Goal: Transaction & Acquisition: Purchase product/service

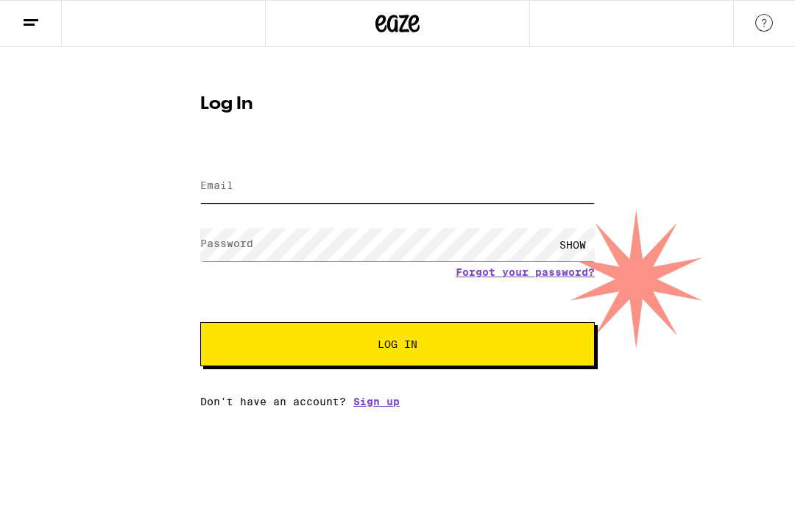
click at [333, 187] on input "Email" at bounding box center [397, 186] width 394 height 33
type input "[EMAIL_ADDRESS][DOMAIN_NAME]"
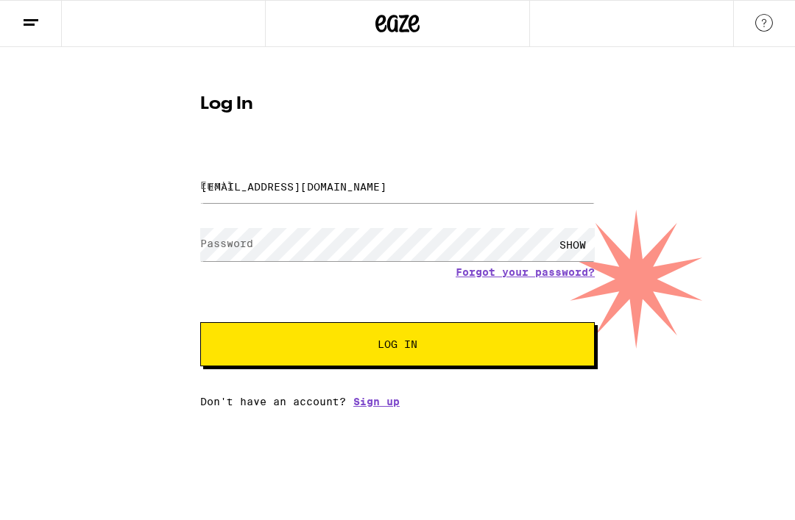
click at [397, 347] on button "Log In" at bounding box center [397, 344] width 394 height 44
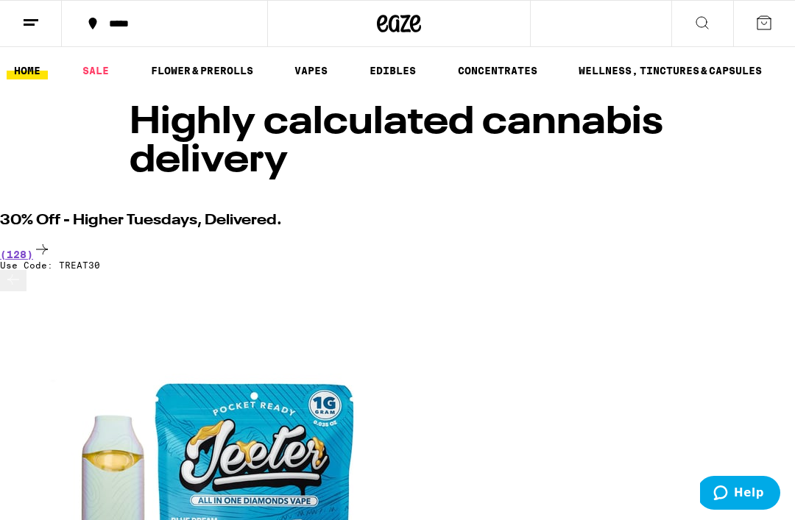
click at [400, 68] on link "EDIBLES" at bounding box center [392, 71] width 61 height 18
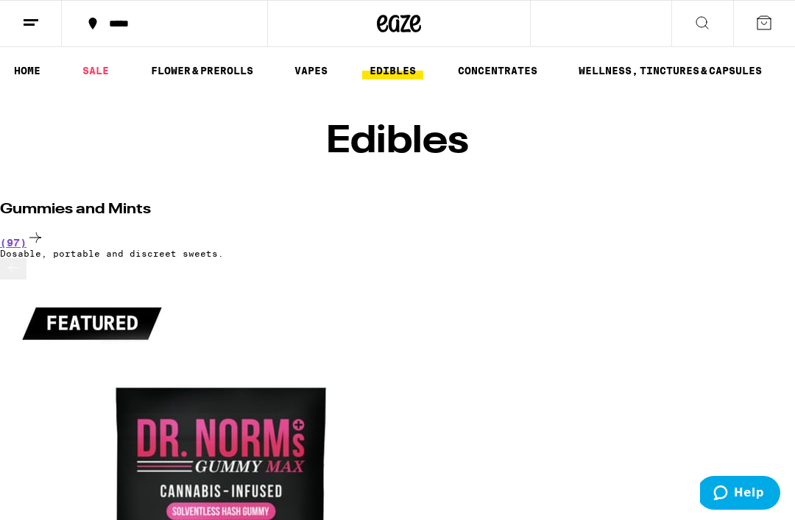
click at [705, 21] on icon at bounding box center [702, 23] width 18 height 18
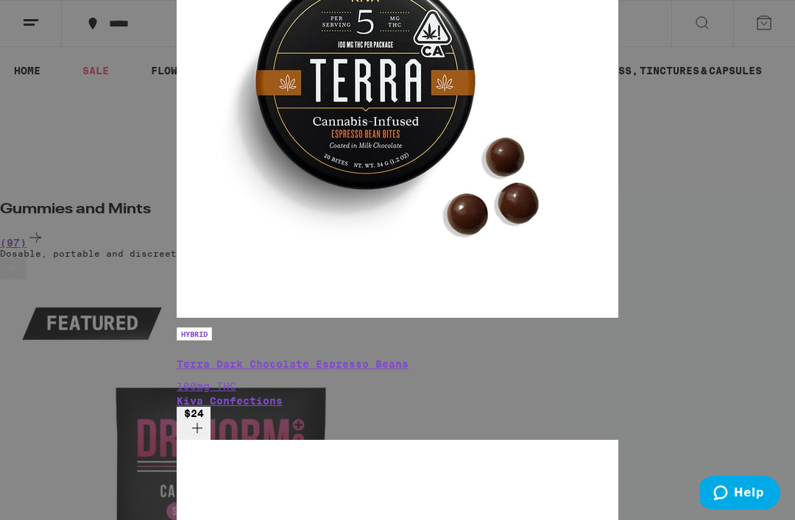
scroll to position [448, 0]
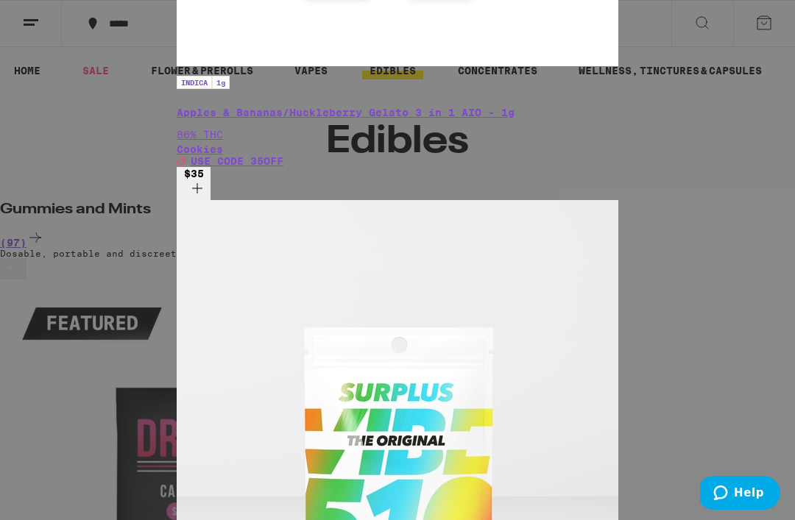
type input "K"
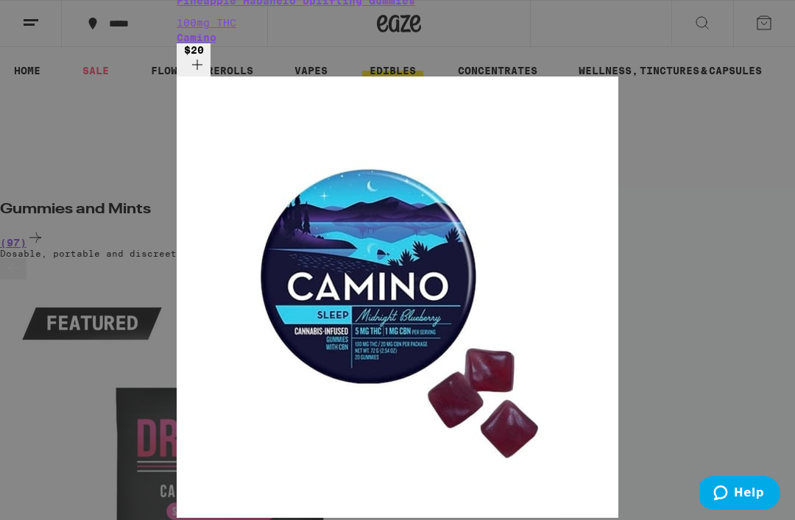
scroll to position [588, 0]
type input "Camino"
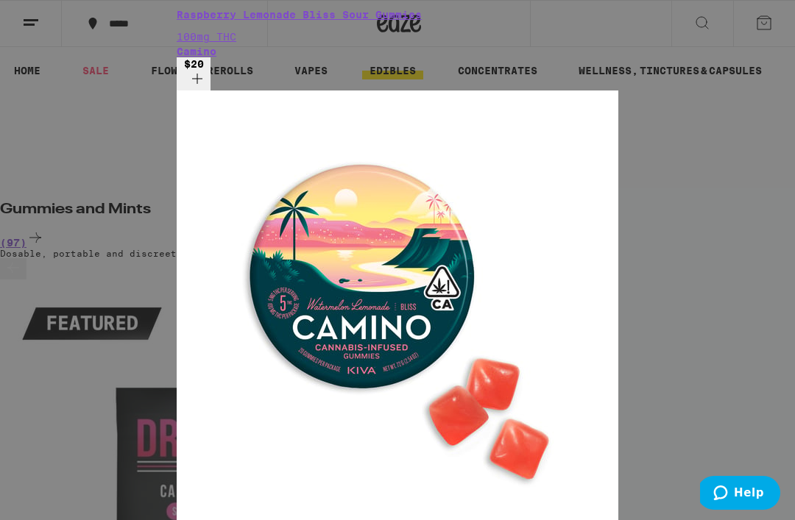
scroll to position [737, 0]
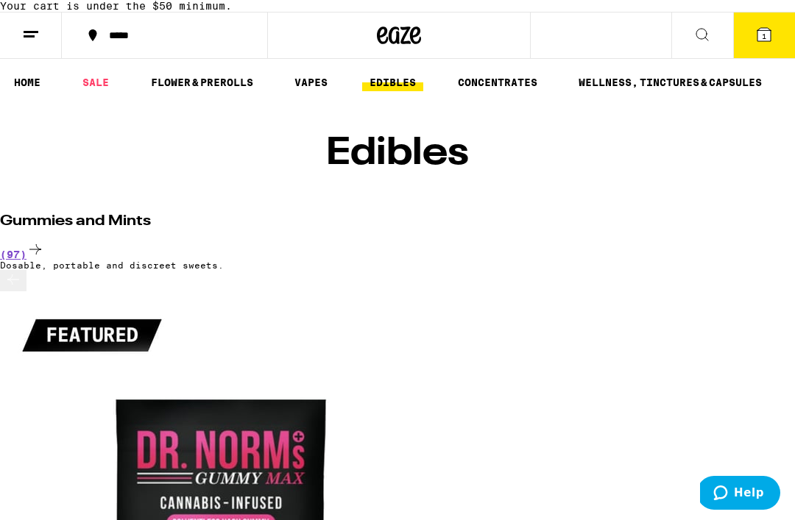
scroll to position [3, 0]
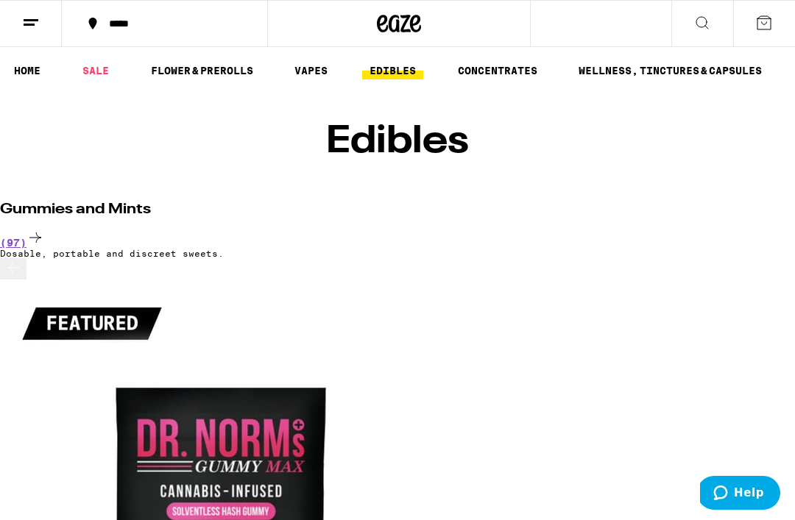
click at [399, 64] on link "EDIBLES" at bounding box center [392, 71] width 61 height 18
click at [701, 23] on icon at bounding box center [702, 23] width 18 height 18
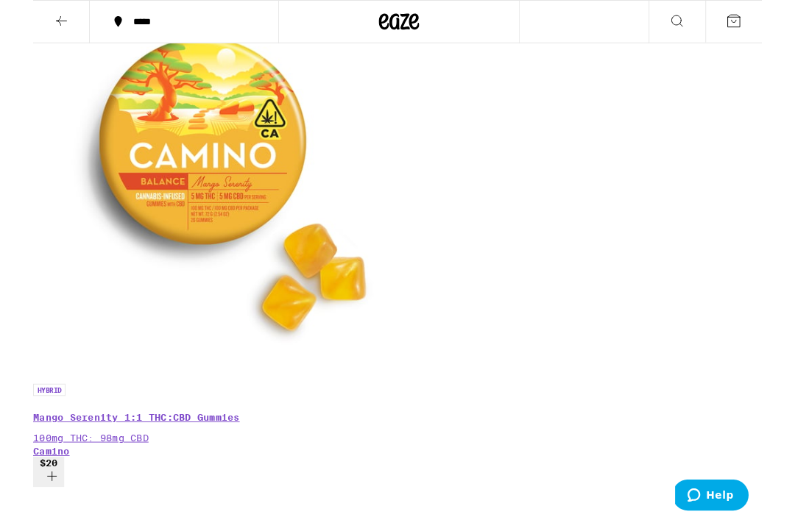
scroll to position [897, 0]
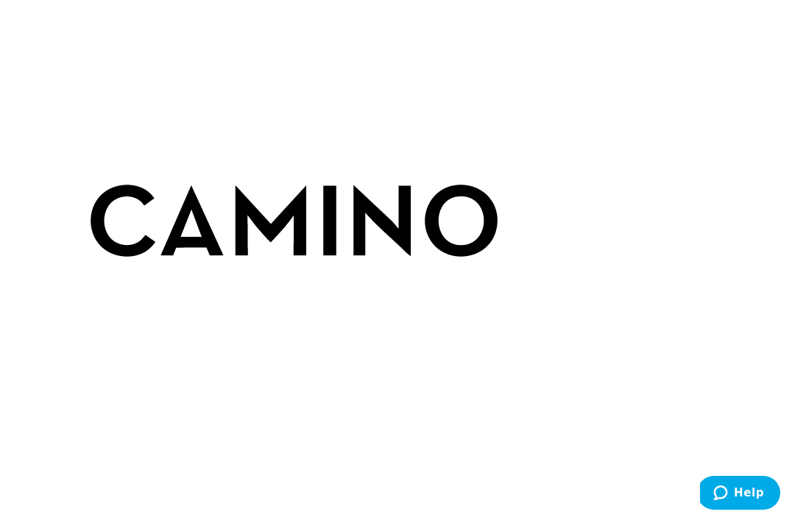
scroll to position [118, 0]
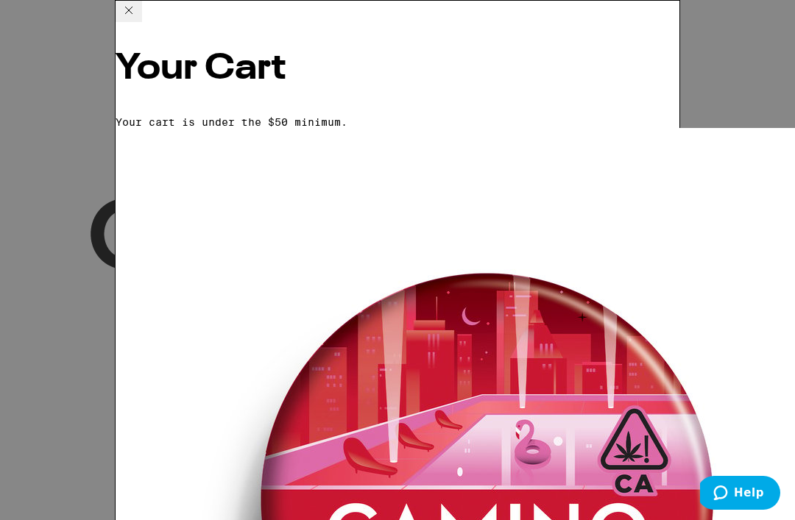
scroll to position [0, 687]
click at [132, 14] on icon at bounding box center [128, 10] width 7 height 7
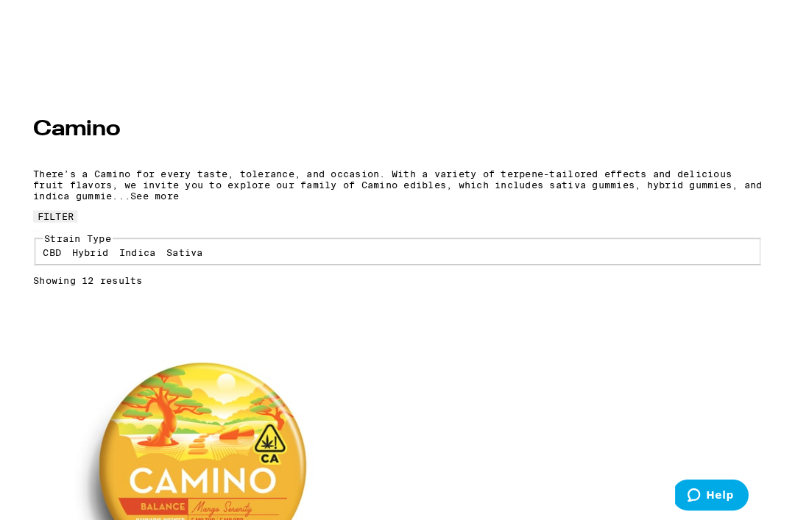
scroll to position [555, 0]
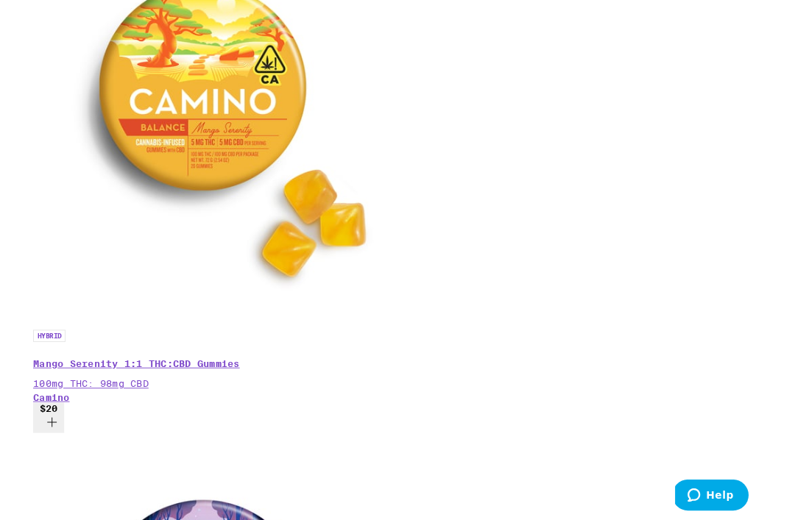
scroll to position [965, 0]
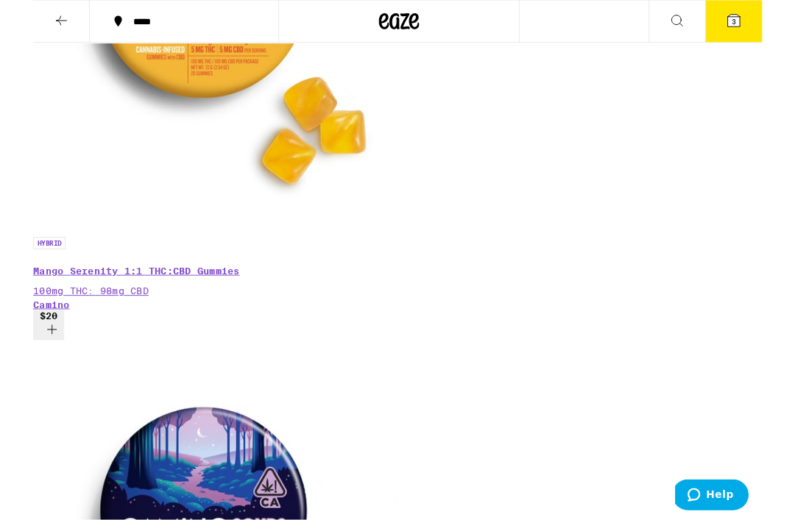
scroll to position [1055, 0]
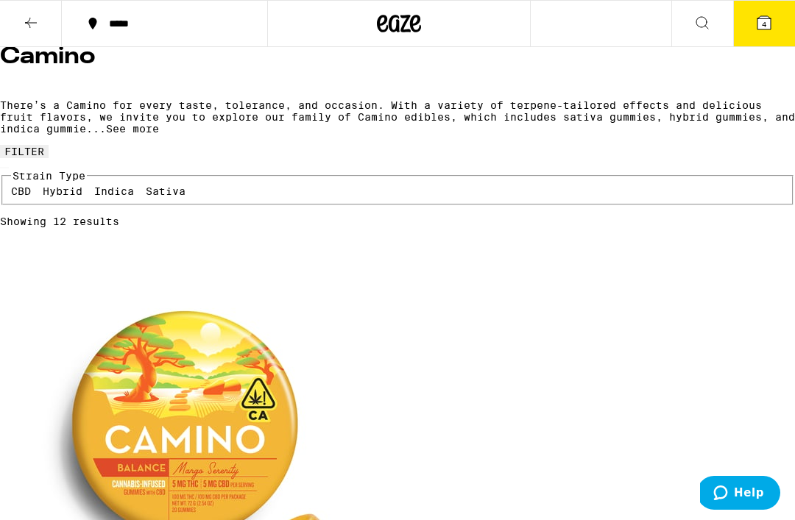
scroll to position [624, 0]
click at [766, 23] on span "4" at bounding box center [763, 24] width 4 height 9
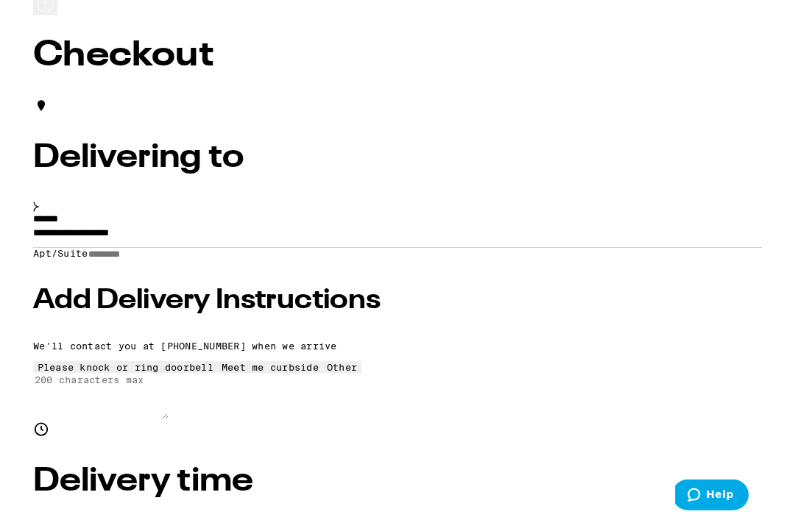
scroll to position [74, 0]
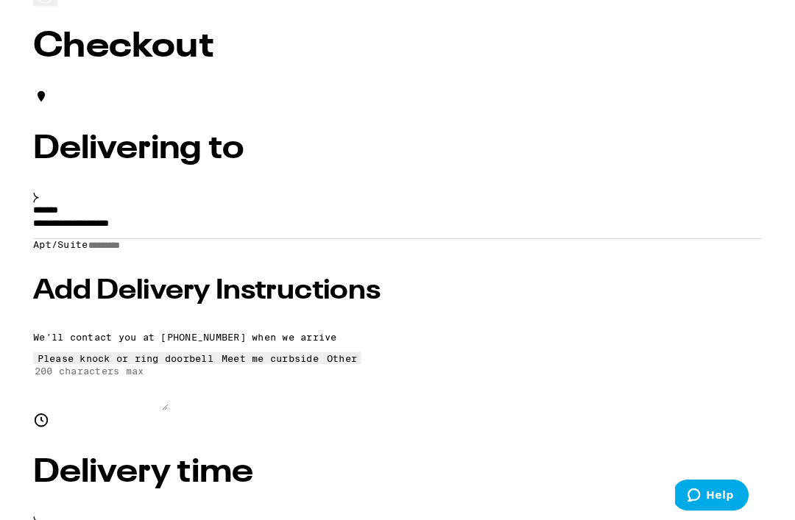
radio input "true"
click at [204, 333] on h3 "Add Delivery Instructions" at bounding box center [397, 317] width 795 height 29
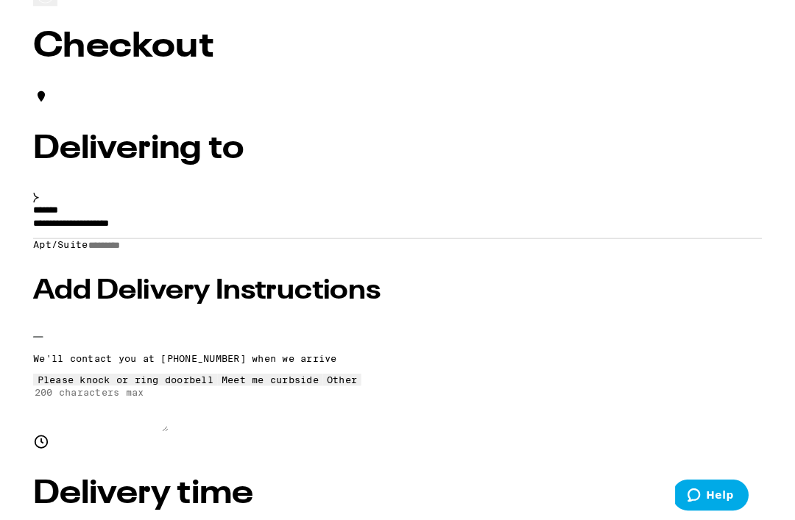
click at [101, 408] on icon at bounding box center [101, 408] width 0 height 0
click at [54, 271] on div "**********" at bounding box center [397, 348] width 795 height 249
click at [230, 255] on input "**********" at bounding box center [397, 247] width 795 height 25
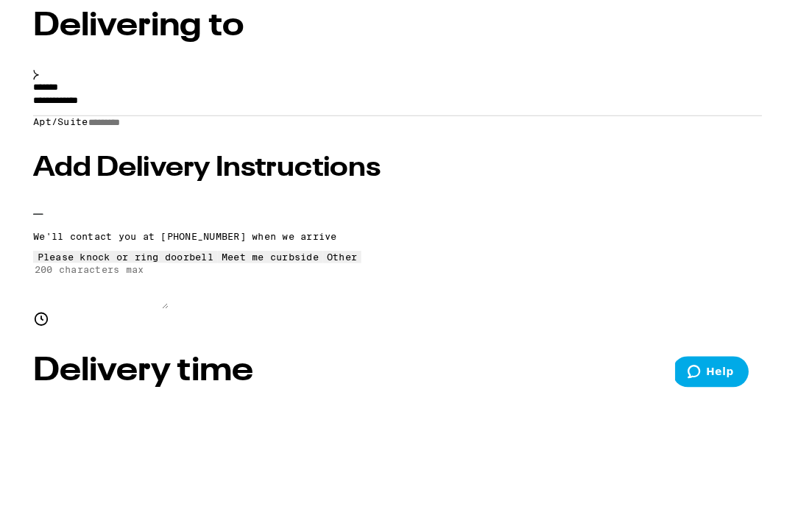
scroll to position [208, 0]
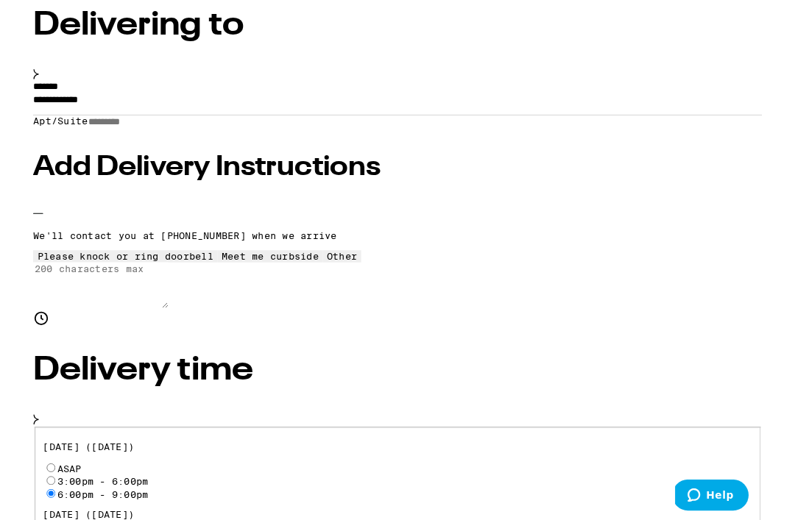
click at [164, 139] on input "Apt/Suite" at bounding box center [112, 133] width 104 height 13
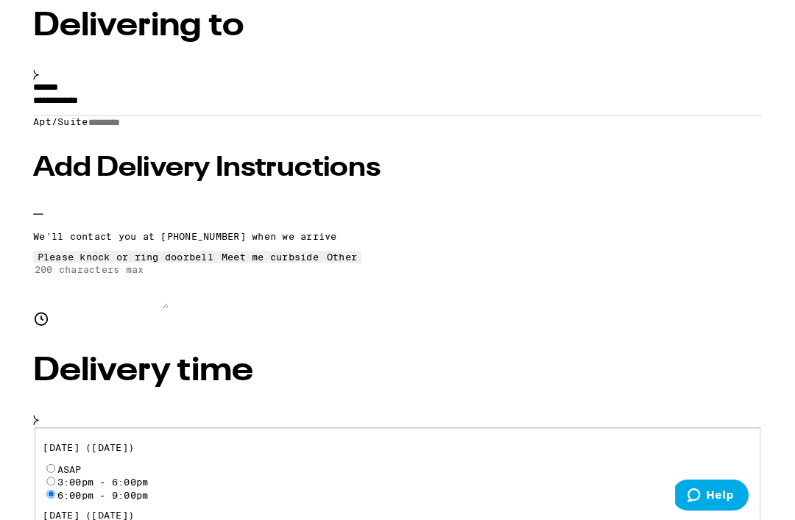
click at [306, 126] on input "**********" at bounding box center [397, 113] width 795 height 25
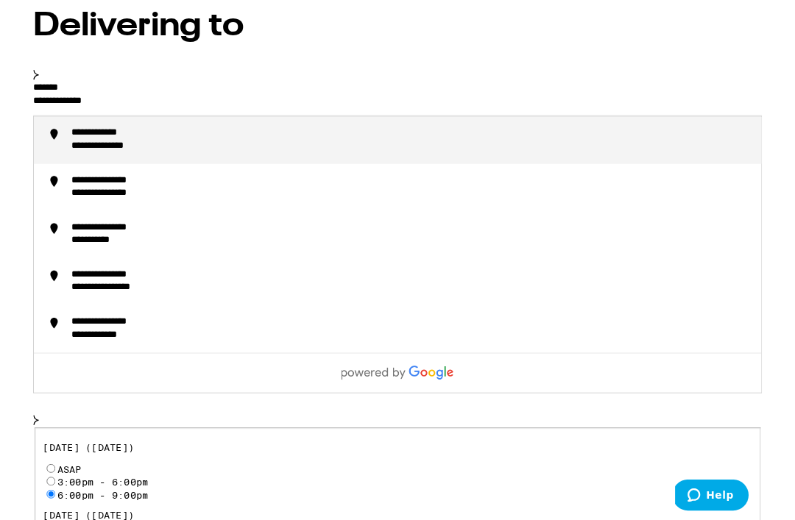
click at [277, 167] on div "**********" at bounding box center [412, 153] width 740 height 28
type input "**********"
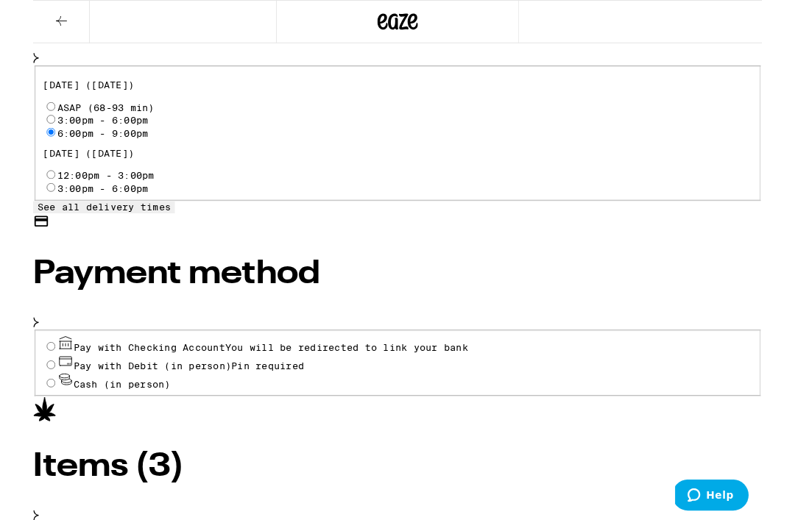
scroll to position [601, 0]
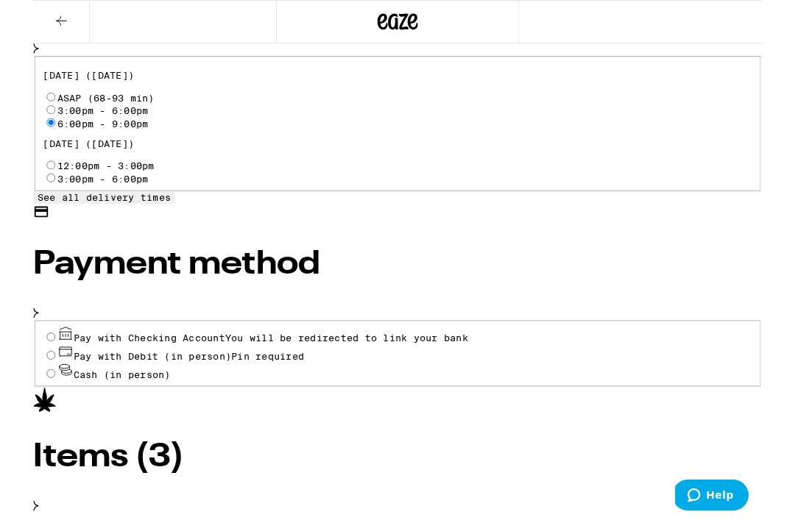
click at [24, 383] on input "Pay with Debit (in person) Pin required" at bounding box center [20, 388] width 10 height 10
radio input "true"
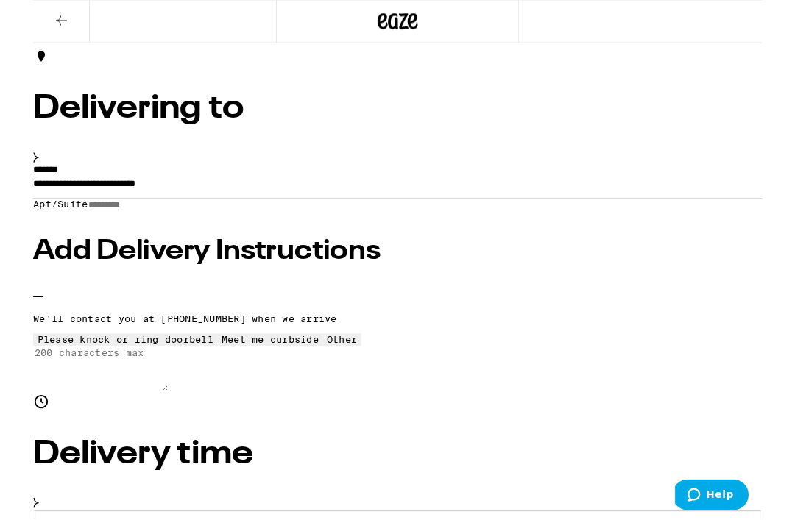
scroll to position [107, 0]
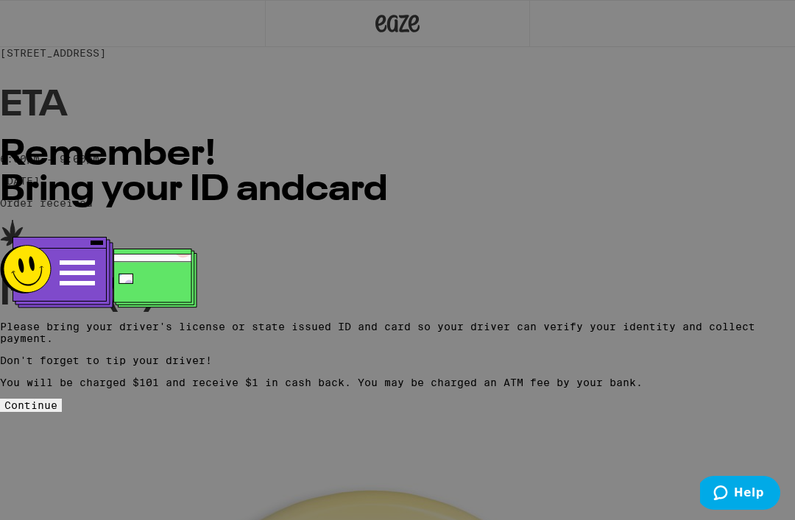
click at [62, 399] on button "Continue" at bounding box center [31, 405] width 62 height 13
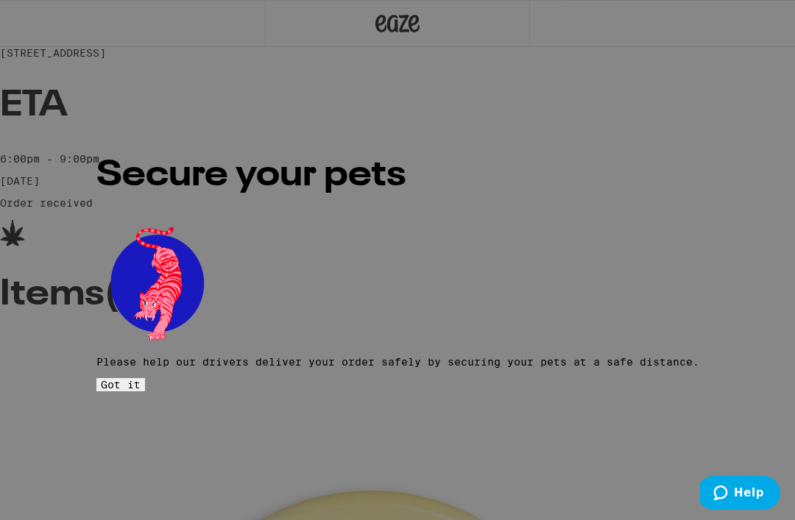
click at [141, 379] on span "Got it" at bounding box center [121, 385] width 40 height 12
